Goal: Check status: Check status

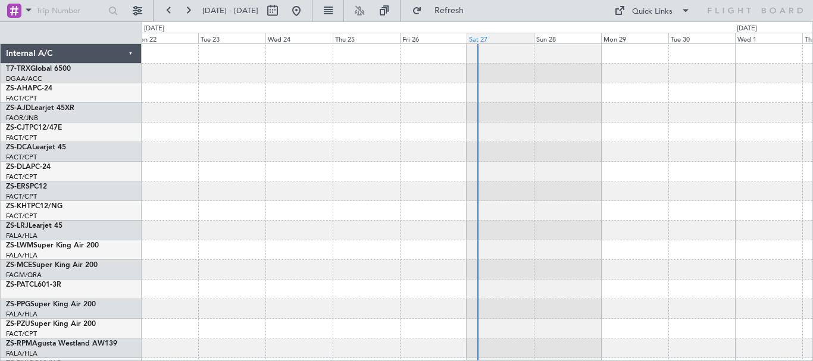
click at [497, 38] on div "Sat 27" at bounding box center [500, 38] width 67 height 11
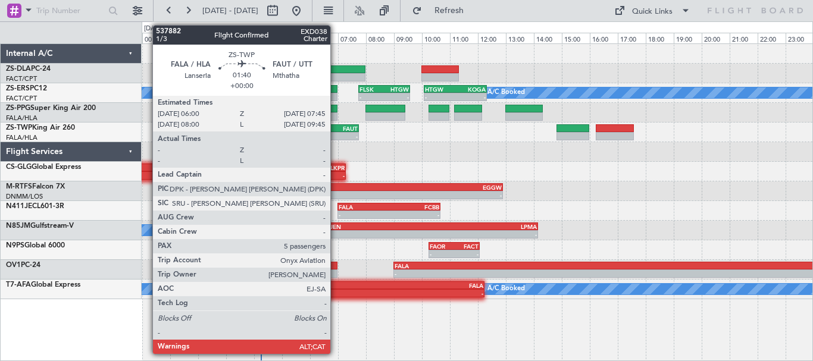
click at [336, 128] on div "FAUT" at bounding box center [345, 128] width 23 height 7
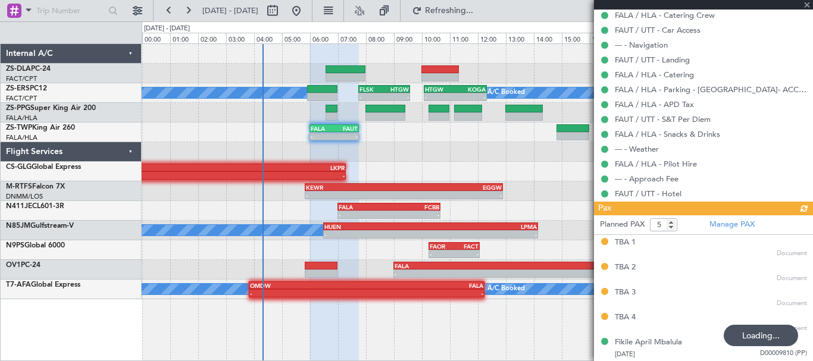
scroll to position [270, 0]
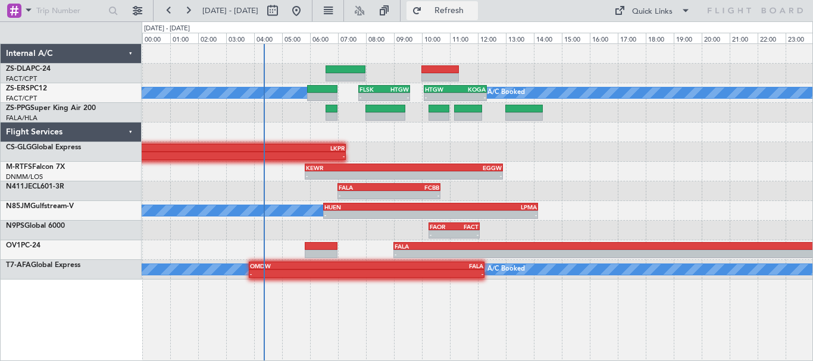
drag, startPoint x: 773, startPoint y: 262, endPoint x: 489, endPoint y: 9, distance: 380.2
click at [474, 9] on span "Refresh" at bounding box center [449, 11] width 50 height 8
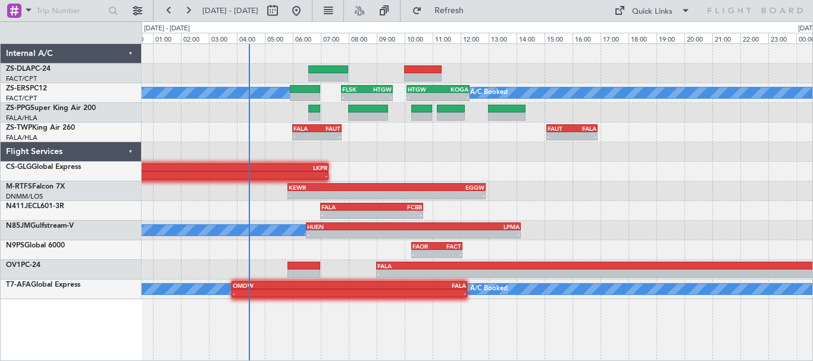
click at [428, 161] on div at bounding box center [477, 152] width 671 height 20
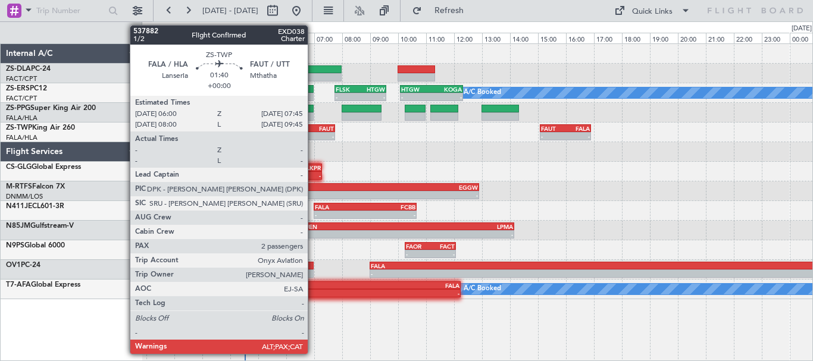
click at [313, 135] on div "-" at bounding box center [321, 136] width 23 height 7
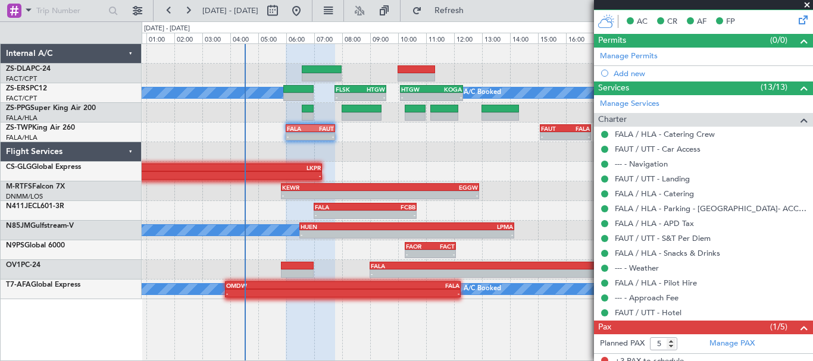
scroll to position [295, 0]
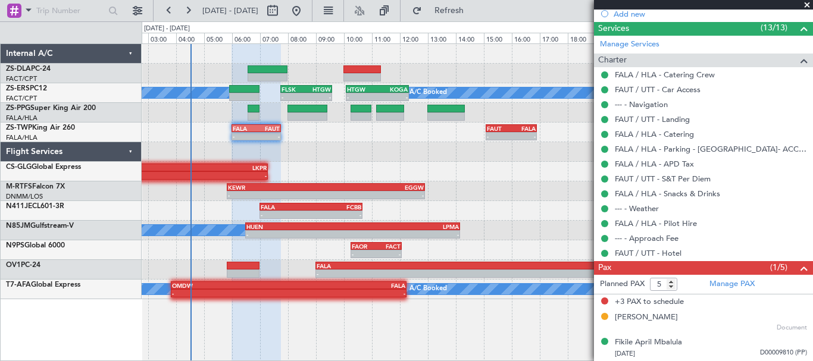
click at [434, 157] on div at bounding box center [477, 152] width 671 height 20
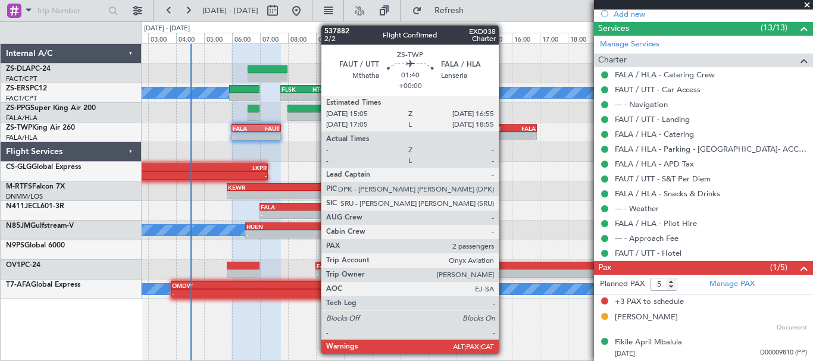
click at [504, 132] on div "- -" at bounding box center [512, 136] width 52 height 8
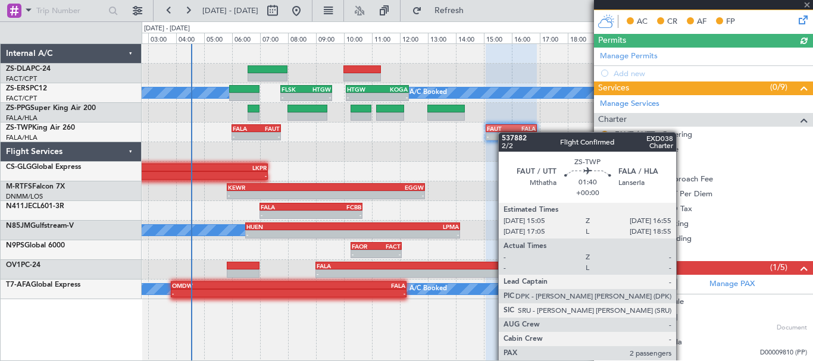
scroll to position [235, 0]
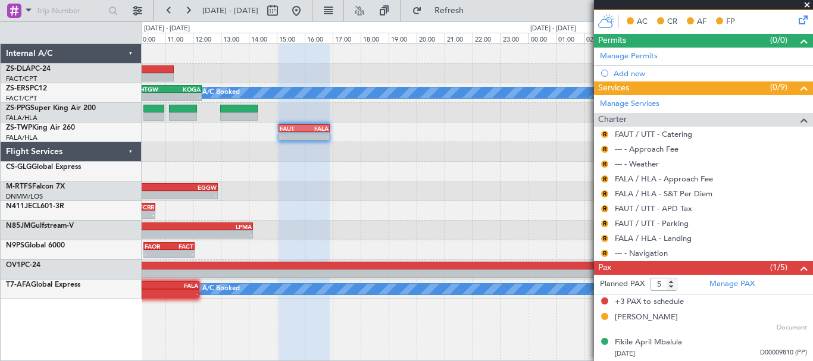
click at [199, 163] on div "A/C Booked A/C Booked A/C Booked A/C Booked A/C Booked - - HTGW 10:05 Z KOGA 12…" at bounding box center [477, 171] width 671 height 255
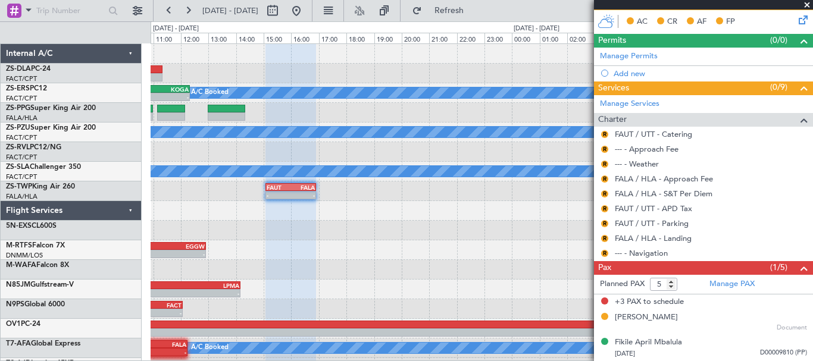
click at [807, 2] on span at bounding box center [807, 5] width 12 height 11
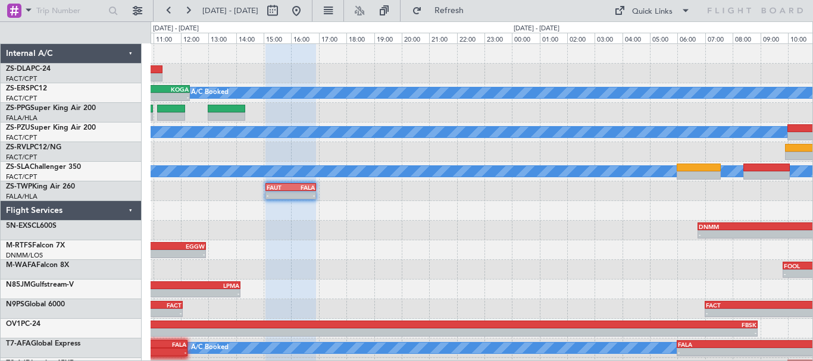
type input "0"
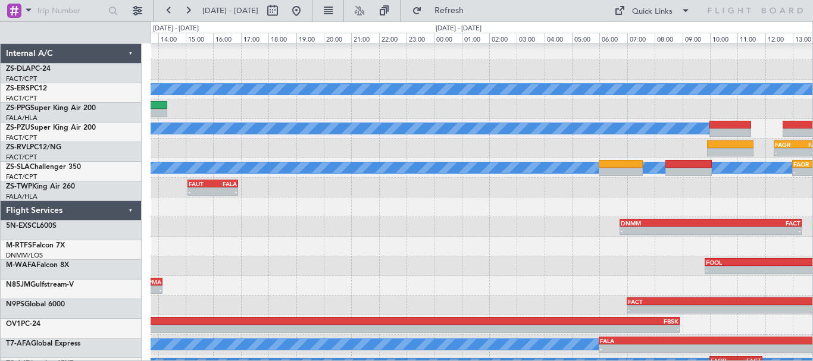
scroll to position [0, 0]
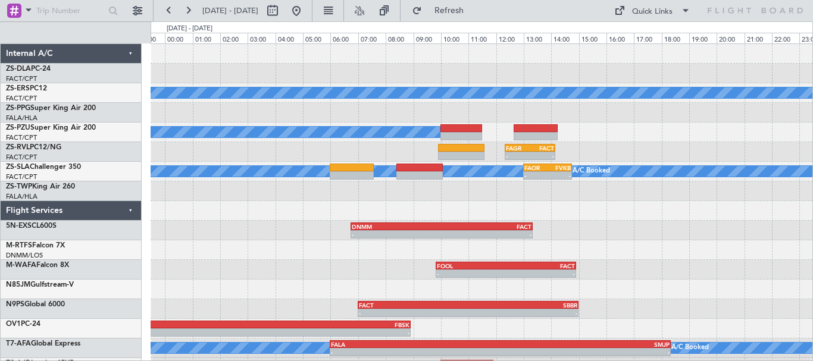
click at [342, 218] on div at bounding box center [482, 211] width 662 height 20
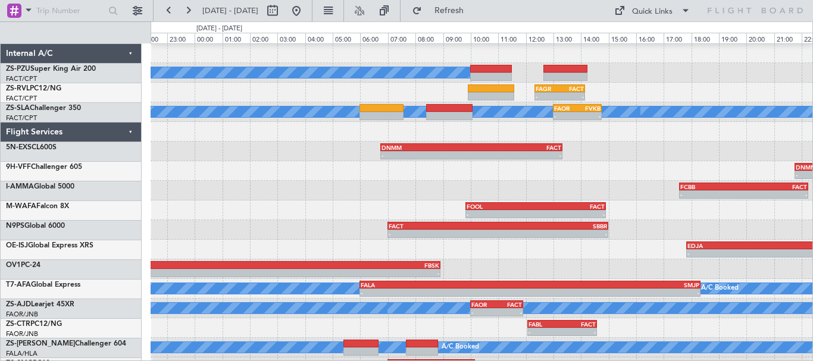
click at [468, 186] on div "A/C Booked A/C Booked - - FAGR 12:20 Z FACT 14:10 Z A/C Booked A/C Booked A/C B…" at bounding box center [482, 210] width 662 height 334
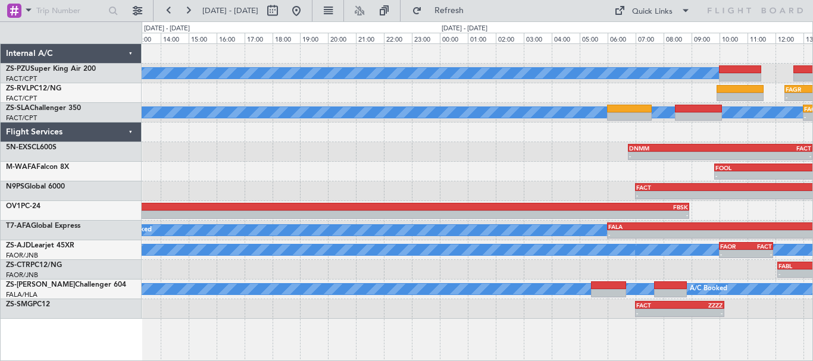
click at [471, 192] on div "- - FACT 07:00 Z SBBR 15:00 Z FAOR 10:15 Z FACT 12:05 Z - -" at bounding box center [477, 192] width 671 height 20
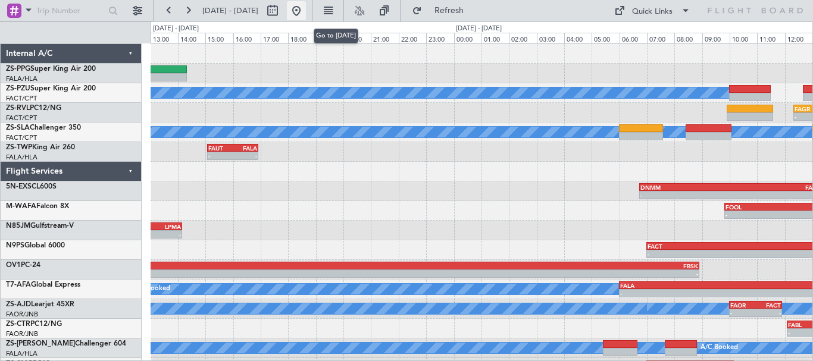
click at [306, 15] on button at bounding box center [296, 10] width 19 height 19
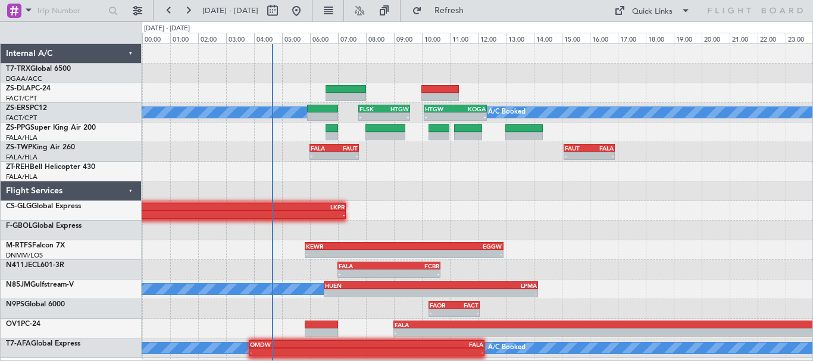
click at [327, 204] on div "EGGW 13:50 Z DGAA 20:30 Z 14:50 Z 21:55 Z A/C Booked A/C Booked A/C Booked A/C …" at bounding box center [477, 201] width 671 height 314
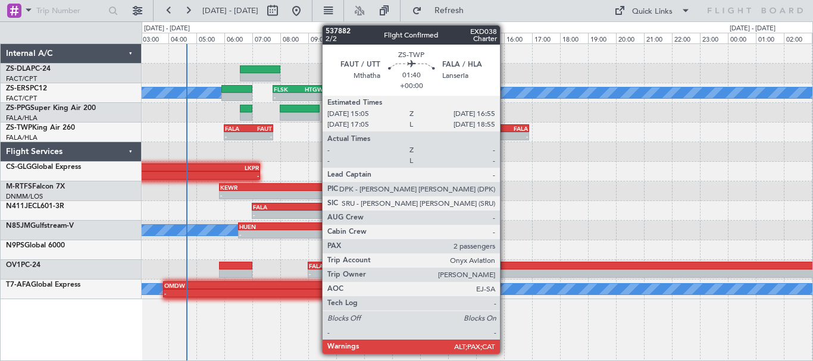
click at [505, 132] on div "FAUT 15:05 Z FALA 16:55 Z" at bounding box center [504, 128] width 52 height 8
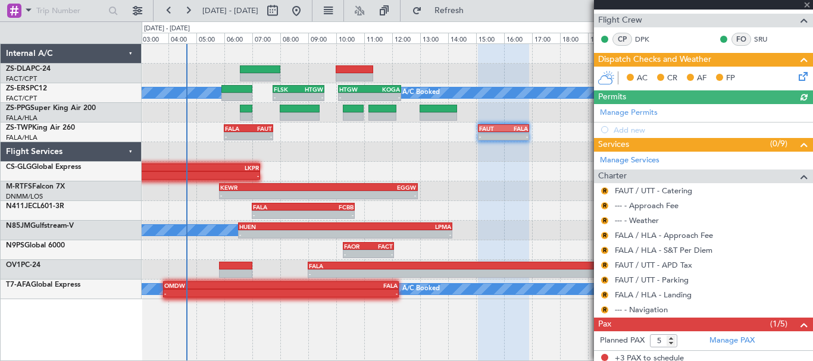
scroll to position [235, 0]
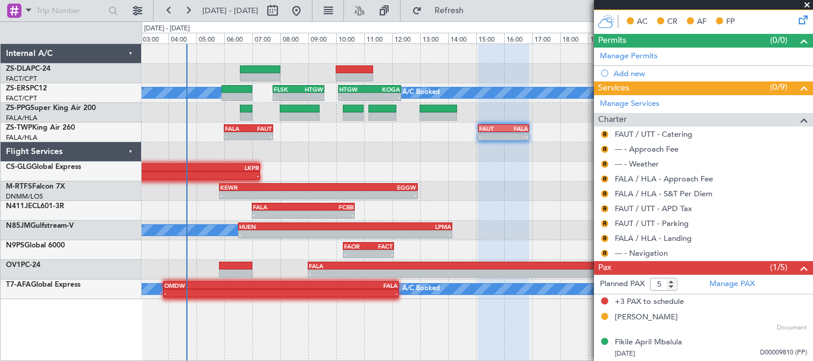
click at [808, 4] on span at bounding box center [807, 5] width 12 height 11
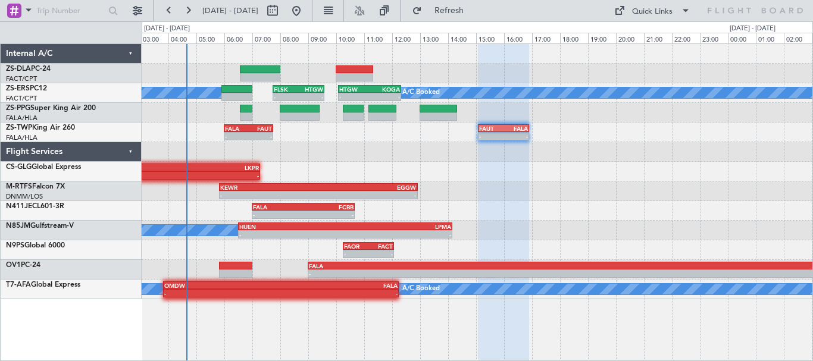
type input "0"
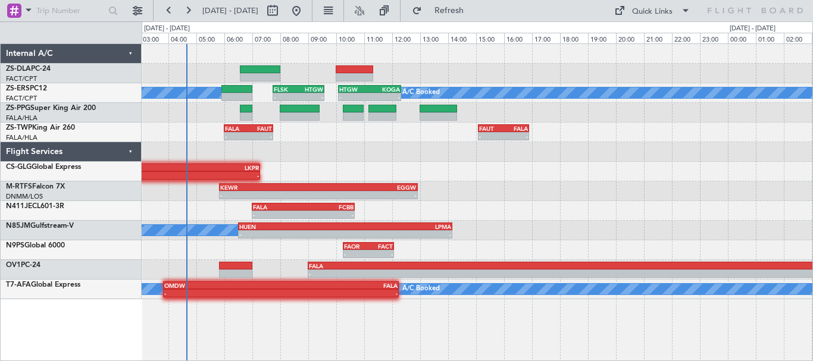
scroll to position [0, 0]
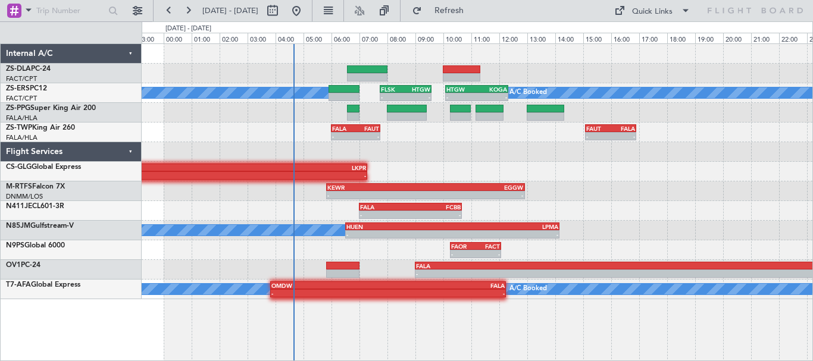
click at [680, 218] on div "A/C Booked A/C Booked A/C Booked A/C Booked A/C Booked A/C Booked A/C Booked A/…" at bounding box center [477, 171] width 671 height 255
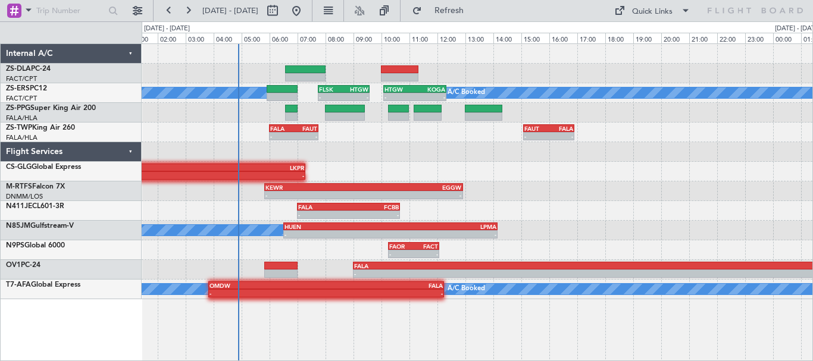
click at [633, 223] on div "A/C Booked A/C Booked A/C Booked A/C Booked A/C Booked A/C Booked A/C Booked A/…" at bounding box center [477, 171] width 671 height 255
